Goal: Information Seeking & Learning: Learn about a topic

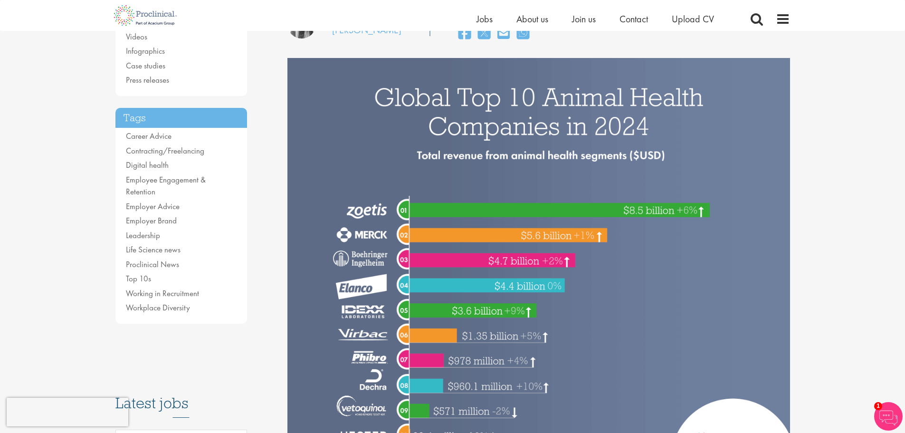
scroll to position [143, 0]
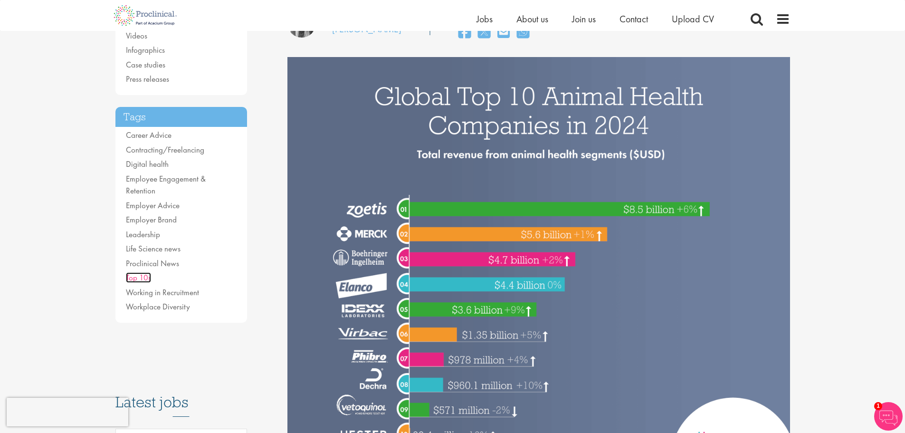
click at [146, 272] on link "Top 10s" at bounding box center [138, 277] width 25 height 10
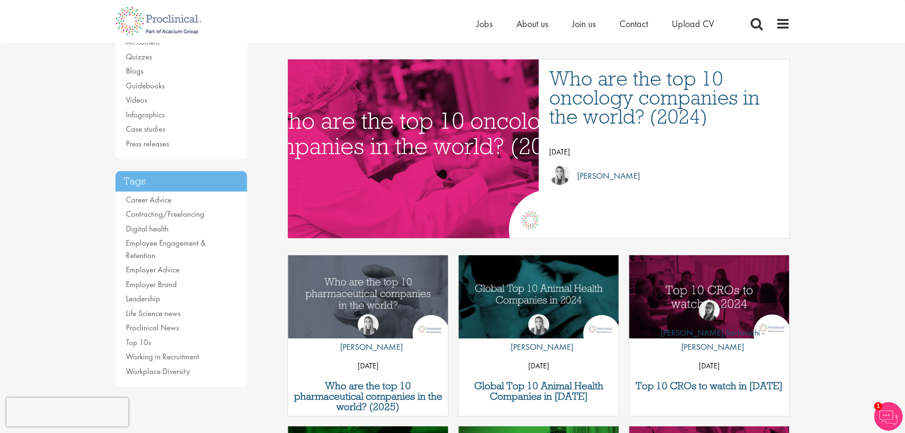
scroll to position [238, 0]
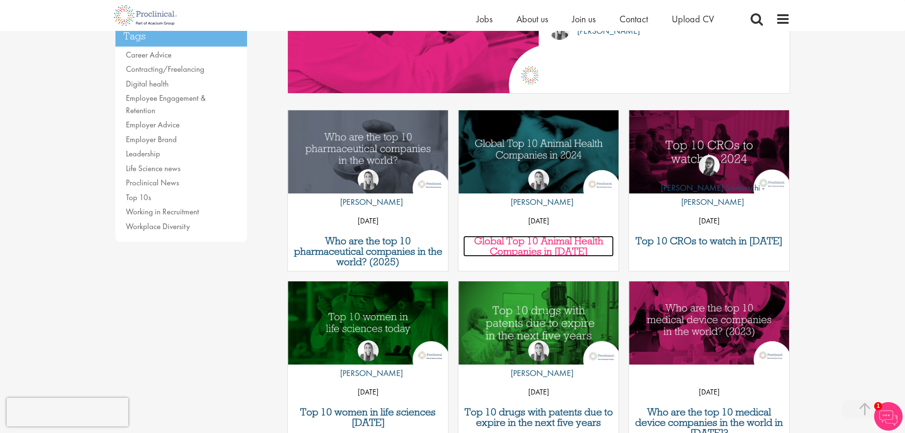
click at [521, 247] on h3 "Global Top 10 Animal Health Companies in [DATE]" at bounding box center [538, 246] width 151 height 21
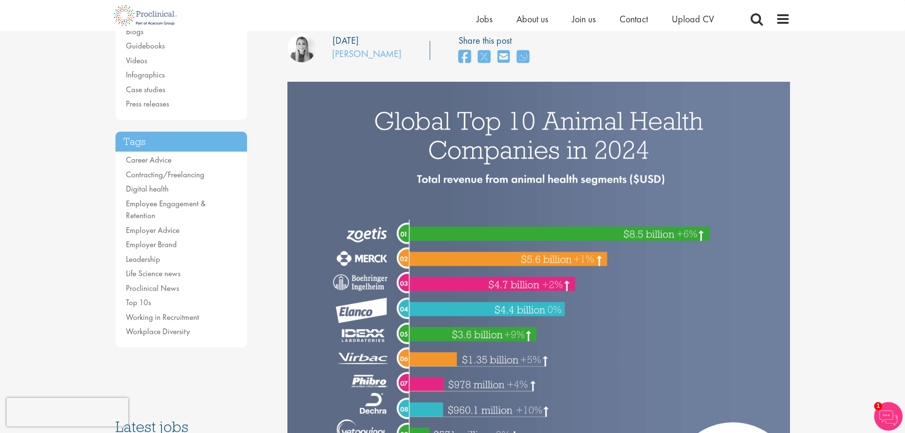
scroll to position [190, 0]
